Goal: Task Accomplishment & Management: Use online tool/utility

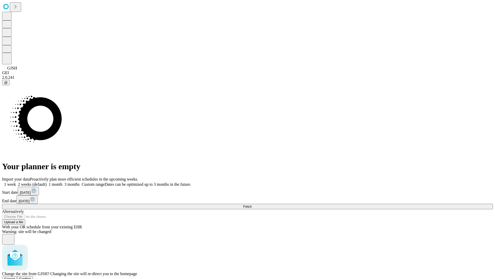
click at [31, 276] on span "Confirm" at bounding box center [25, 278] width 12 height 4
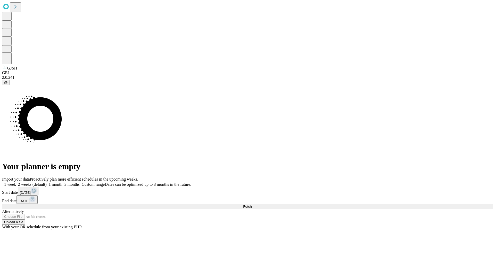
click at [62, 182] on label "1 month" at bounding box center [55, 184] width 16 height 4
click at [252, 204] on span "Fetch" at bounding box center [247, 206] width 9 height 4
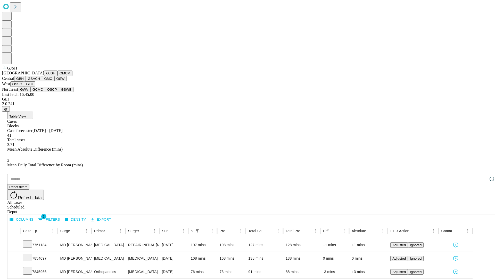
click at [58, 76] on button "GMCM" at bounding box center [65, 72] width 15 height 5
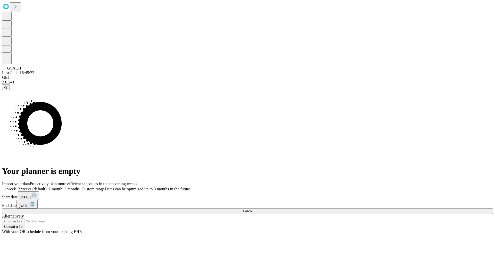
click at [252, 209] on span "Fetch" at bounding box center [247, 211] width 9 height 4
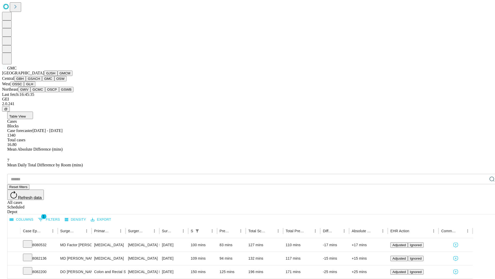
click at [54, 81] on button "OSW" at bounding box center [60, 78] width 12 height 5
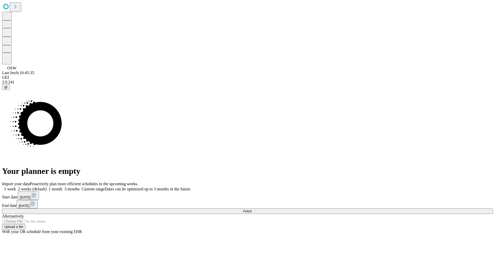
click at [62, 186] on label "1 month" at bounding box center [55, 188] width 16 height 4
click at [252, 209] on span "Fetch" at bounding box center [247, 211] width 9 height 4
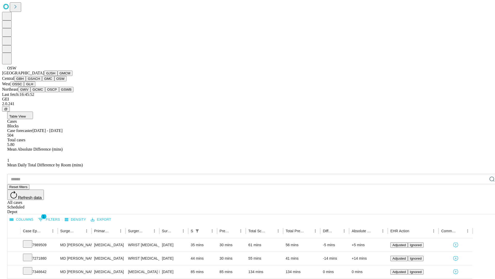
click at [24, 87] on button "OSSC" at bounding box center [17, 83] width 14 height 5
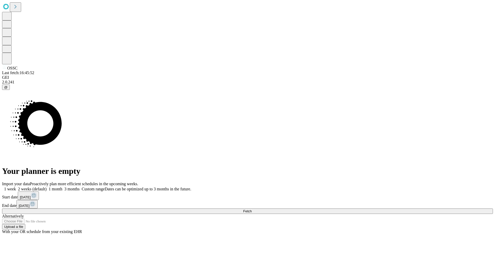
click at [62, 186] on label "1 month" at bounding box center [55, 188] width 16 height 4
click at [252, 209] on span "Fetch" at bounding box center [247, 211] width 9 height 4
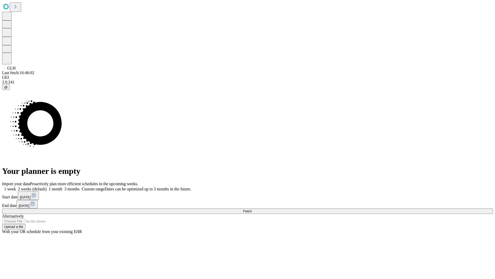
click at [252, 209] on span "Fetch" at bounding box center [247, 211] width 9 height 4
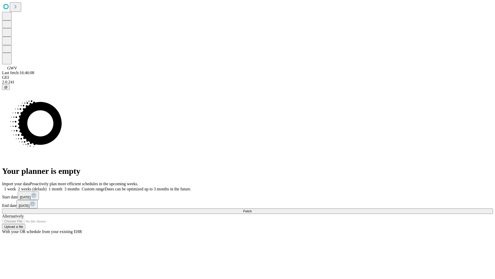
click at [62, 186] on label "1 month" at bounding box center [55, 188] width 16 height 4
click at [252, 209] on span "Fetch" at bounding box center [247, 211] width 9 height 4
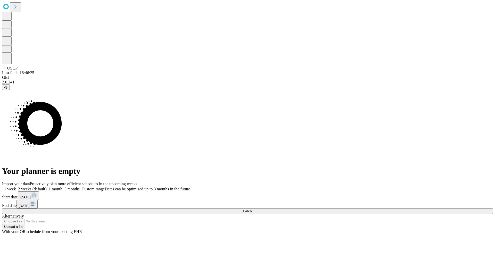
click at [62, 186] on label "1 month" at bounding box center [55, 188] width 16 height 4
click at [252, 209] on span "Fetch" at bounding box center [247, 211] width 9 height 4
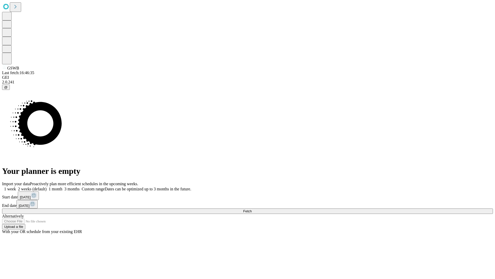
click at [62, 186] on label "1 month" at bounding box center [55, 188] width 16 height 4
click at [252, 209] on span "Fetch" at bounding box center [247, 211] width 9 height 4
